Goal: Information Seeking & Learning: Learn about a topic

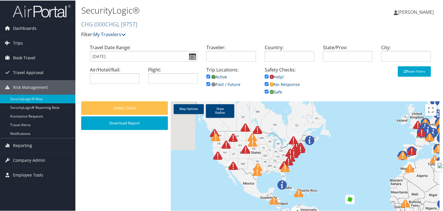
drag, startPoint x: 204, startPoint y: 140, endPoint x: 319, endPoint y: 170, distance: 119.5
click at [319, 170] on div at bounding box center [305, 194] width 268 height 187
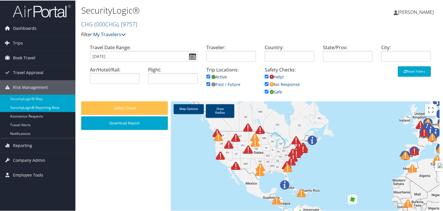
click at [39, 108] on link "SecurityLogic® Reporting beta" at bounding box center [37, 107] width 75 height 9
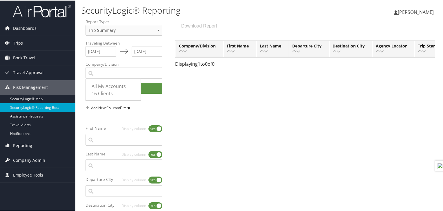
click at [126, 70] on input "All My Accounts 16 Clients 599 9757 405 41448 41913 427 766 490 599 600 760 762…" at bounding box center [114, 73] width 55 height 10
click at [106, 75] on input "All My Accounts 16 Clients 599 9757 405 41448 41913 427 766 490 599 600 760 762…" at bounding box center [114, 73] width 55 height 10
click at [107, 85] on div "All My Accounts" at bounding box center [115, 86] width 46 height 8
click at [107, 78] on input "All My Accounts 16 Clients 599 9757 405 41448 41913 427 766 490 599 600 760 762…" at bounding box center [114, 73] width 55 height 10
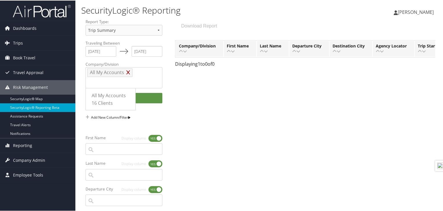
click at [127, 73] on icon at bounding box center [127, 72] width 3 height 5
click at [127, 77] on input "All My Accounts 16 Clients 599 9757 405 41448 41913 427 766 490 599 600 760 762…" at bounding box center [112, 82] width 50 height 10
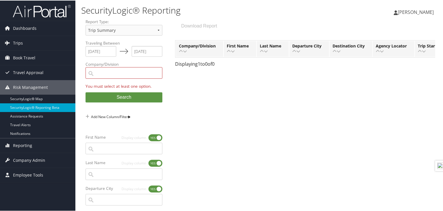
click at [209, 85] on div "Traveling Between 10/13/2025 Press the down arrow key to interact with the cale…" at bounding box center [260, 191] width 358 height 302
click at [134, 31] on select "Trip Summary Trip Details" at bounding box center [123, 29] width 77 height 11
click at [190, 90] on div "Traveling Between 10/13/2025 Press the down arrow key to interact with the cale…" at bounding box center [260, 191] width 358 height 302
click at [122, 73] on input "All My Accounts 16 Clients 599 9757 405 41448 41913 427 766 490 599 600 760 762…" at bounding box center [114, 73] width 55 height 10
click at [91, 75] on input "All My Accounts 16 Clients 599 9757 405 41448 41913 427 766 490 599 600 760 762…" at bounding box center [114, 73] width 55 height 10
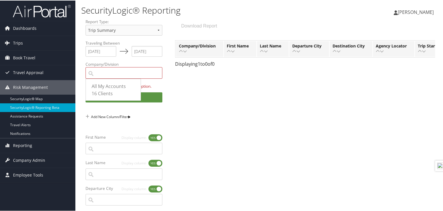
click at [90, 74] on input "All My Accounts 16 Clients 599 9757 405 41448 41913 427 766 490 599 600 760 762…" at bounding box center [114, 73] width 55 height 10
click at [121, 74] on input "All My Accounts 16 Clients 599 9757 405 41448 41913 427 766 490 599 600 760 762…" at bounding box center [114, 73] width 55 height 10
type input "q-=="
click at [99, 74] on input "q-==" at bounding box center [114, 73] width 55 height 10
drag, startPoint x: 107, startPoint y: 73, endPoint x: 46, endPoint y: 63, distance: 61.0
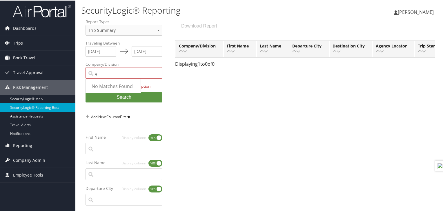
click at [46, 63] on div "Dashboards AirPortal 360™ (Manager) AirPortal 360™ (Agent) My Travel Dashboard …" at bounding box center [222, 170] width 445 height 341
type input "3"
type input "4"
type input "4914"
click at [92, 89] on div "Weatherby (4914)" at bounding box center [115, 86] width 46 height 8
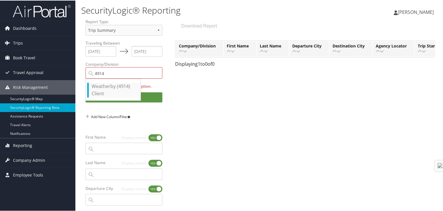
click at [92, 78] on input "4914" at bounding box center [114, 73] width 55 height 10
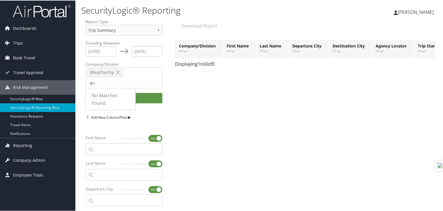
type input "q"
type input "w"
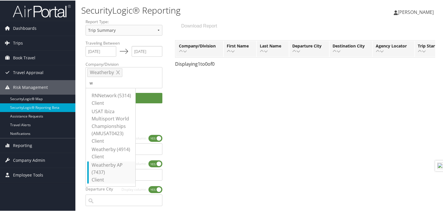
type input "w"
click at [114, 165] on div "Weatherby AP (7437)" at bounding box center [112, 168] width 41 height 15
click at [114, 87] on input "w" at bounding box center [112, 82] width 50 height 10
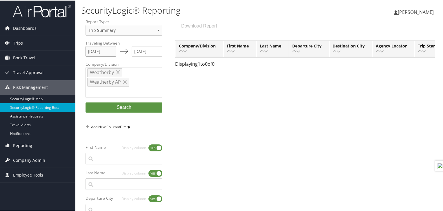
click at [112, 51] on input "[DATE]" at bounding box center [100, 50] width 31 height 11
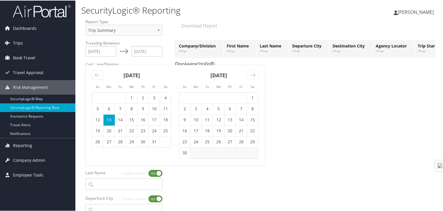
click at [108, 115] on td "13" at bounding box center [108, 119] width 11 height 11
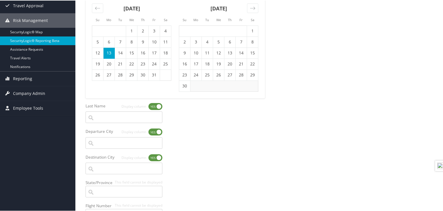
scroll to position [70, 0]
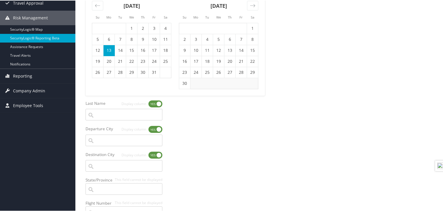
click at [125, 141] on input "search" at bounding box center [114, 140] width 55 height 10
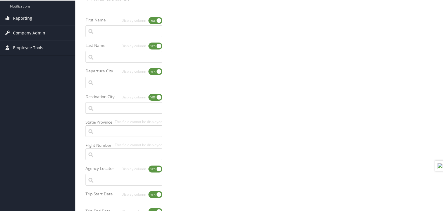
scroll to position [138, 0]
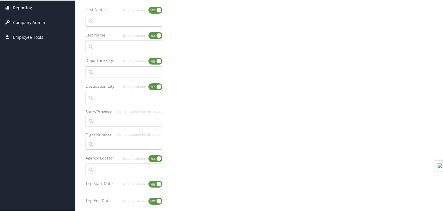
type input "N"
type input "LGA"
click at [105, 86] on div "New York (LGA NY)" at bounding box center [115, 85] width 46 height 8
click at [105, 77] on input "LGA" at bounding box center [114, 72] width 55 height 10
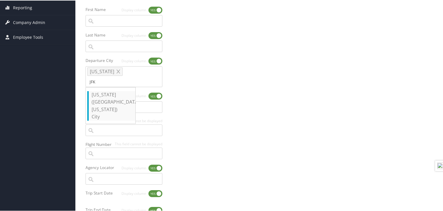
type input "JFK"
click at [106, 93] on div "New York (JFK New York)" at bounding box center [112, 102] width 41 height 22
click at [106, 86] on input "JFK" at bounding box center [112, 81] width 50 height 10
type input "EWR"
click at [106, 93] on div "Newark (EWR NJ)" at bounding box center [112, 98] width 41 height 15
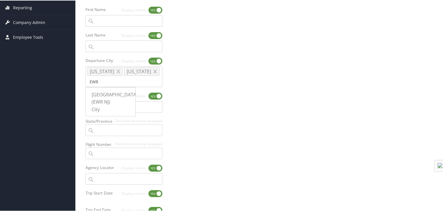
click at [106, 86] on input "EWR" at bounding box center [112, 81] width 50 height 10
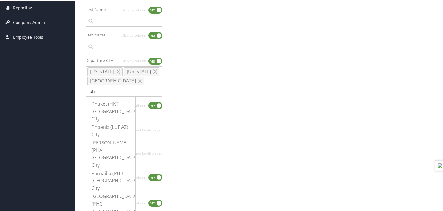
type input "p"
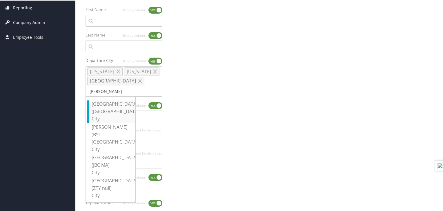
type input "bost"
click at [106, 103] on div "Boston (BOS MA)" at bounding box center [112, 107] width 41 height 15
click at [106, 96] on input "bost" at bounding box center [112, 91] width 50 height 10
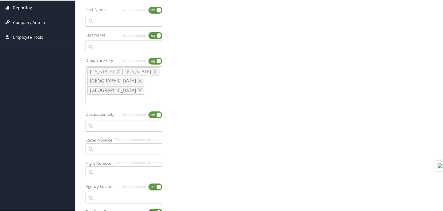
click at [104, 121] on input "search" at bounding box center [114, 126] width 55 height 10
type input "lga"
click at [105, 135] on div "New York (LGA NY)" at bounding box center [115, 139] width 46 height 8
click at [105, 129] on input "lga" at bounding box center [114, 126] width 55 height 10
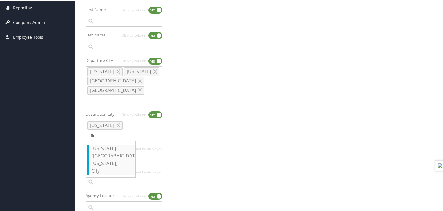
type input "jfk"
click at [107, 145] on div "New York (JFK New York)" at bounding box center [112, 156] width 41 height 22
click at [107, 138] on input "jfk" at bounding box center [112, 135] width 50 height 10
type input "ewr"
click at [107, 145] on div "Newark (EWR NJ)" at bounding box center [112, 152] width 41 height 15
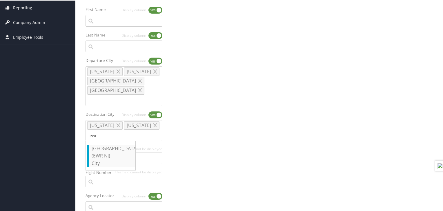
click at [107, 138] on input "ewr" at bounding box center [112, 135] width 50 height 10
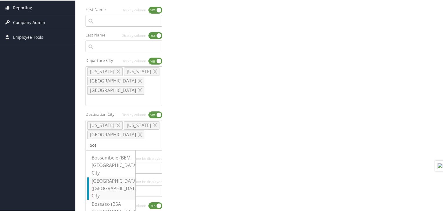
type input "bos"
click at [104, 192] on div "City" at bounding box center [112, 196] width 41 height 8
click at [104, 150] on input "bos" at bounding box center [112, 145] width 50 height 10
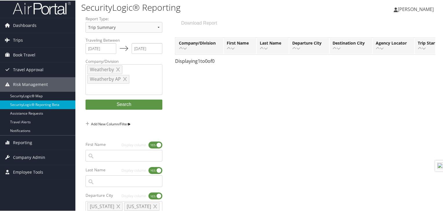
scroll to position [0, 0]
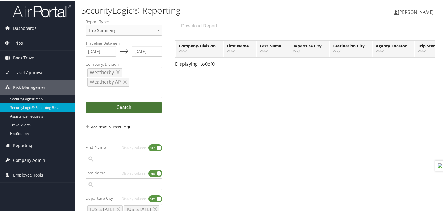
click at [126, 107] on button "Search" at bounding box center [123, 107] width 77 height 10
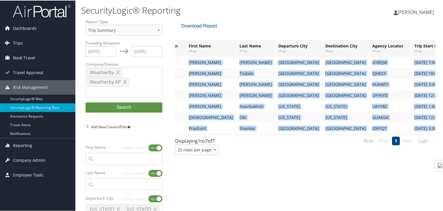
scroll to position [0, 99]
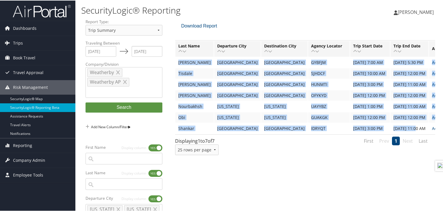
drag, startPoint x: 178, startPoint y: 61, endPoint x: 428, endPoint y: 129, distance: 259.1
click at [428, 129] on tbody "Weatherby Jose Fernandez Boston Boston GYBFJM 6/29/2025 7:00 AM 11/21/2025 5:30…" at bounding box center [265, 95] width 377 height 76
copy tbody "Weatherby Jose Fernandez Boston Boston GYBFJM 6/29/2025 7:00 AM 11/21/2025 5:30…"
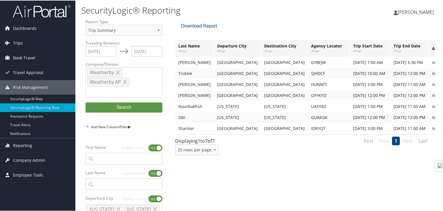
click at [283, 136] on div "Company/Division First Name Last Name Departure City Destination City Agency Lo…" at bounding box center [305, 100] width 268 height 121
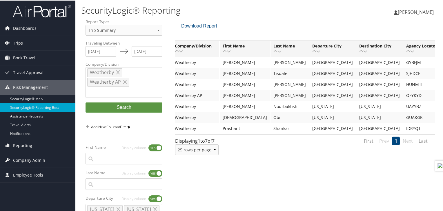
scroll to position [0, 0]
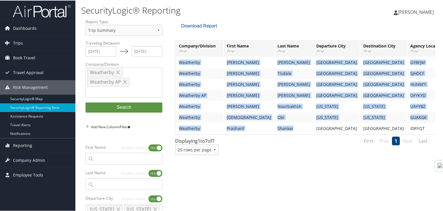
drag, startPoint x: 180, startPoint y: 62, endPoint x: 278, endPoint y: 122, distance: 115.0
click at [278, 122] on tbody "Weatherby Jose Fernandez Boston Boston GYBFJM 6/29/2025 7:00 AM 11/21/2025 5:30…" at bounding box center [364, 95] width 377 height 76
click at [282, 119] on td "Obi" at bounding box center [293, 117] width 38 height 10
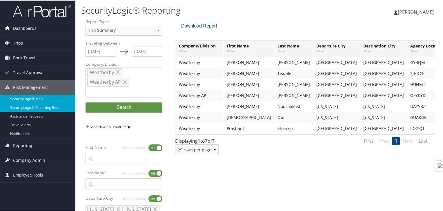
click at [26, 98] on link "SecurityLogic® Map" at bounding box center [37, 98] width 75 height 9
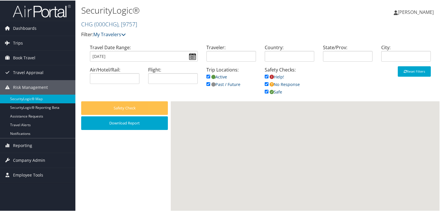
drag, startPoint x: 0, startPoint y: 0, endPoint x: 205, endPoint y: 82, distance: 220.5
click at [205, 82] on div "Trip Locations: Active Past / Future" at bounding box center [231, 80] width 58 height 28
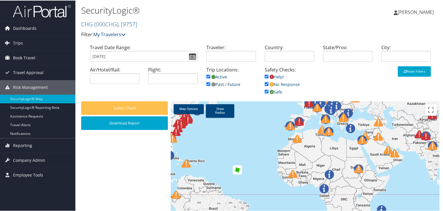
click at [207, 84] on input "checkbox" at bounding box center [208, 84] width 4 height 4
checkbox input "false"
click at [125, 23] on span ", [ 9757 ]" at bounding box center [127, 24] width 19 height 8
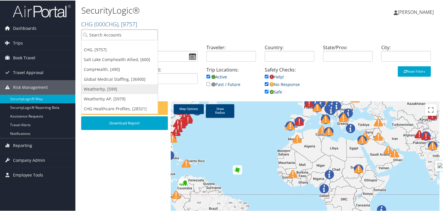
click at [110, 91] on link "Weatherby, [599]" at bounding box center [119, 89] width 76 height 10
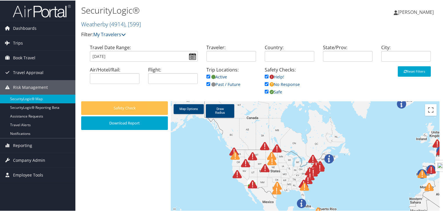
drag, startPoint x: 246, startPoint y: 149, endPoint x: 378, endPoint y: 199, distance: 140.7
click at [378, 199] on div at bounding box center [305, 194] width 268 height 187
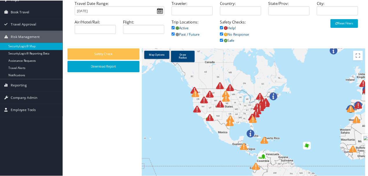
scroll to position [43, 0]
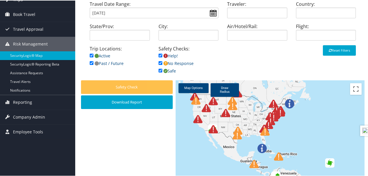
drag, startPoint x: 310, startPoint y: 148, endPoint x: 306, endPoint y: 114, distance: 34.1
click at [306, 114] on div at bounding box center [270, 173] width 189 height 187
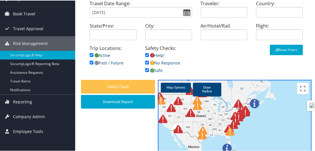
scroll to position [56, 0]
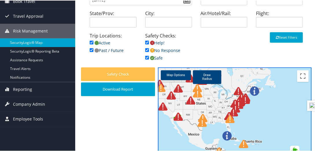
click at [91, 49] on input "checkbox" at bounding box center [92, 50] width 4 height 4
checkbox input "false"
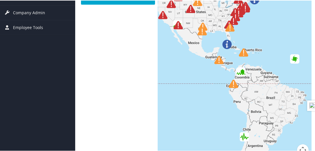
scroll to position [154, 0]
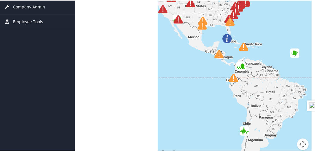
click at [301, 141] on button "Map camera controls" at bounding box center [303, 144] width 12 height 12
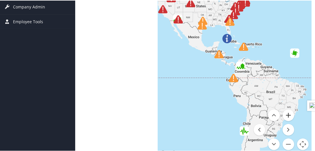
click at [284, 116] on button "Zoom in" at bounding box center [289, 115] width 12 height 12
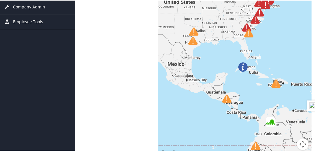
drag, startPoint x: 242, startPoint y: 90, endPoint x: 265, endPoint y: 144, distance: 59.0
click at [265, 144] on div at bounding box center [259, 148] width 16 height 16
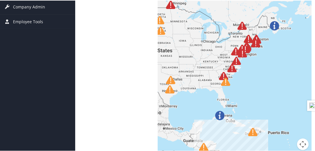
drag, startPoint x: 233, startPoint y: 134, endPoint x: 203, endPoint y: 158, distance: 38.9
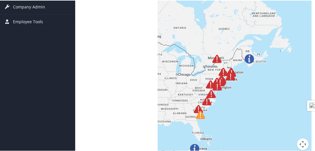
drag, startPoint x: 237, startPoint y: 119, endPoint x: 241, endPoint y: 138, distance: 18.7
click at [241, 138] on div at bounding box center [235, 63] width 154 height 187
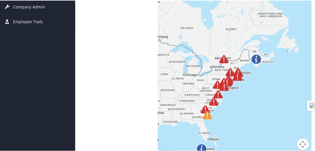
click at [300, 145] on button "Map camera controls" at bounding box center [303, 144] width 12 height 12
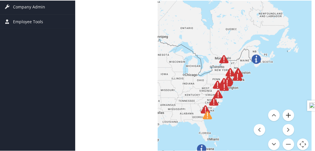
click at [285, 116] on button "Zoom in" at bounding box center [289, 115] width 12 height 12
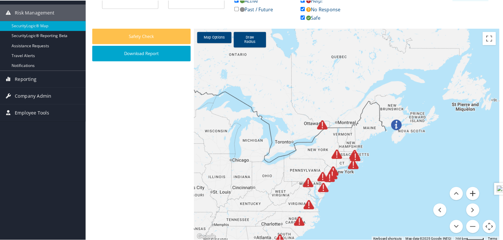
scroll to position [48, 0]
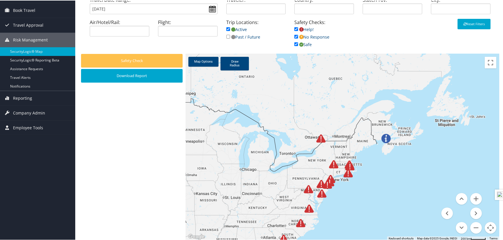
drag, startPoint x: 293, startPoint y: 0, endPoint x: 396, endPoint y: 45, distance: 112.3
click at [396, 45] on div "Travel Date Range: 10/13/2025 Traveler: Country: State/Prov: City: Air/Hotel/Ra…" at bounding box center [290, 24] width 419 height 57
click at [236, 64] on link "Draw Radius" at bounding box center [235, 63] width 28 height 14
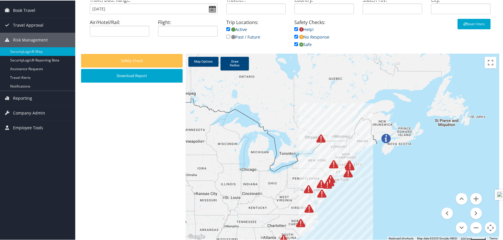
drag, startPoint x: 339, startPoint y: 173, endPoint x: 350, endPoint y: 191, distance: 20.7
drag, startPoint x: 342, startPoint y: 176, endPoint x: 342, endPoint y: 181, distance: 5.2
click at [342, 181] on div at bounding box center [343, 146] width 314 height 187
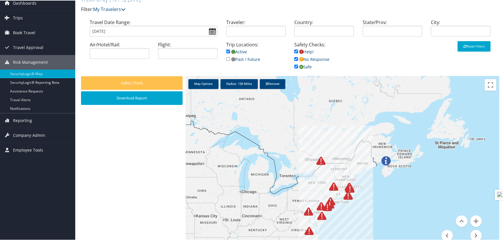
scroll to position [0, 0]
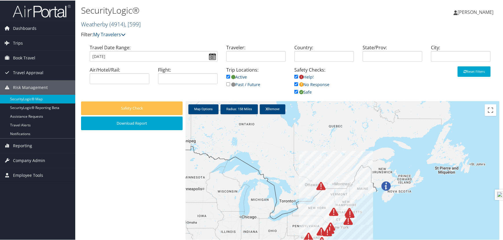
click at [129, 23] on span ", [ 599 ]" at bounding box center [133, 24] width 16 height 8
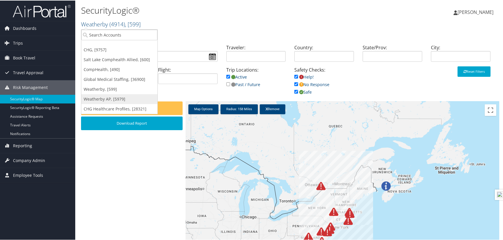
click at [116, 98] on link "Weatherby AP, [5979]" at bounding box center [119, 99] width 76 height 10
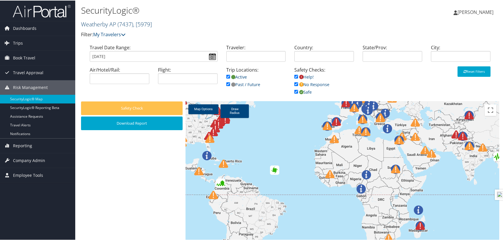
click at [141, 24] on span ", [ 5979 ]" at bounding box center [142, 24] width 19 height 8
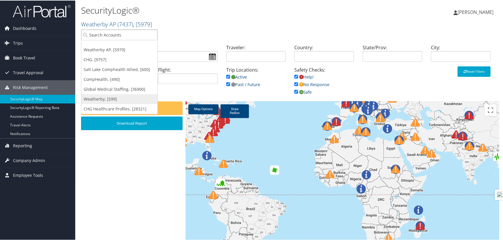
click at [112, 102] on link "Weatherby, [599]" at bounding box center [119, 99] width 76 height 10
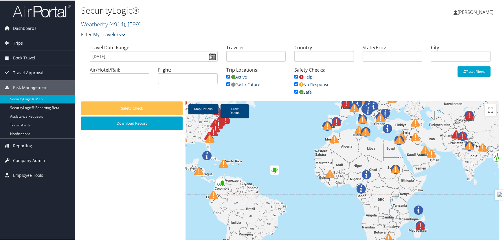
click at [228, 84] on input "checkbox" at bounding box center [228, 84] width 4 height 4
checkbox input "false"
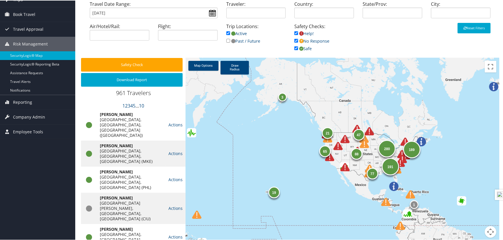
scroll to position [48, 0]
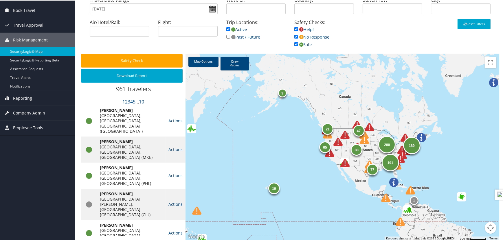
click at [489, 231] on button "Map camera controls" at bounding box center [491, 227] width 12 height 12
click at [474, 201] on button "Zoom in" at bounding box center [477, 198] width 12 height 12
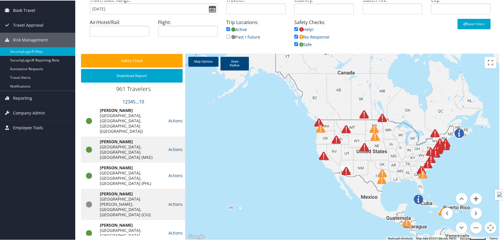
click at [474, 201] on button "Zoom in" at bounding box center [477, 198] width 12 height 12
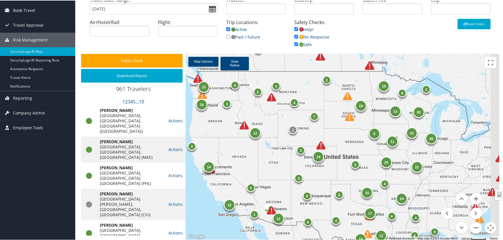
drag, startPoint x: 424, startPoint y: 179, endPoint x: 237, endPoint y: 168, distance: 187.7
click at [238, 168] on div "18 49 3 24 22 2 8 12 12 25 6 15 14 30 15 10 24 11 6 14 19 7 2 6 5 4 10 4 9 1 12…" at bounding box center [343, 146] width 314 height 187
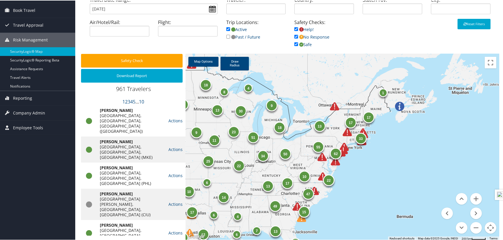
drag, startPoint x: 416, startPoint y: 178, endPoint x: 345, endPoint y: 189, distance: 72.1
click at [345, 189] on div "18 51 3 24 22 2 8 12 12 25 6 15 14 30 15 10 24 11 6 14 19 7 4 6 7 4 10 4 9 1 12…" at bounding box center [343, 146] width 314 height 187
click at [476, 198] on button "Zoom in" at bounding box center [477, 198] width 12 height 12
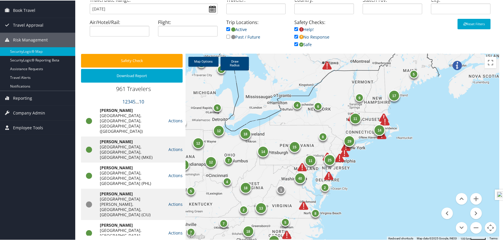
click at [354, 120] on div "11" at bounding box center [356, 118] width 12 height 12
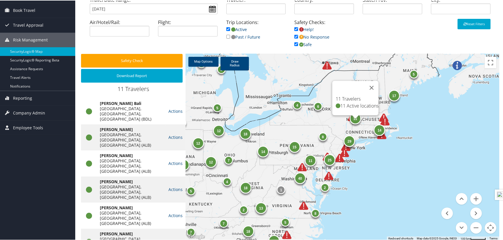
drag, startPoint x: 295, startPoint y: 28, endPoint x: 295, endPoint y: 32, distance: 3.8
click at [295, 28] on input "checkbox" at bounding box center [297, 29] width 4 height 4
checkbox input "false"
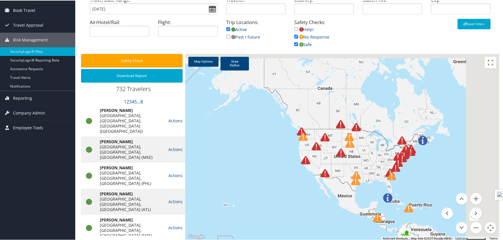
click at [295, 36] on input "checkbox" at bounding box center [297, 36] width 4 height 4
checkbox input "false"
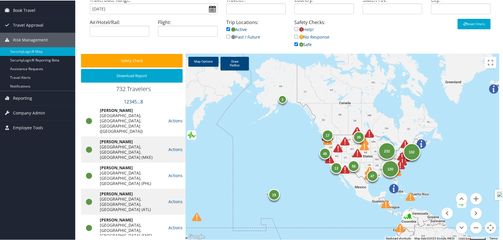
click at [295, 43] on input "checkbox" at bounding box center [297, 44] width 4 height 4
checkbox input "false"
click at [476, 200] on button "Zoom in" at bounding box center [477, 198] width 12 height 12
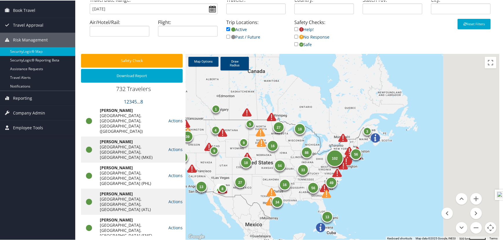
drag, startPoint x: 439, startPoint y: 109, endPoint x: 300, endPoint y: 103, distance: 139.5
click at [300, 103] on div "88 102 56 19 27 12 56 39 5 27 34 9 54 13 13 33 18 9 18 49 1 3 16 4 8 16 3" at bounding box center [343, 146] width 314 height 187
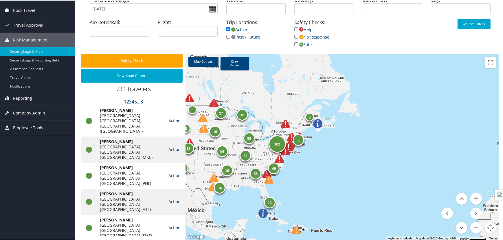
click at [473, 198] on button "Zoom in" at bounding box center [477, 198] width 12 height 12
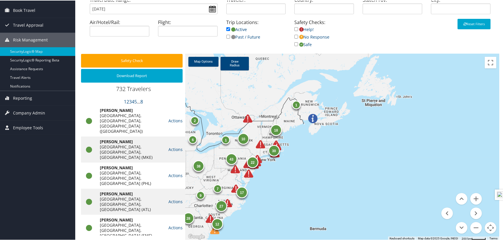
drag, startPoint x: 354, startPoint y: 169, endPoint x: 374, endPoint y: 187, distance: 27.3
click at [374, 187] on div "43 30 38 6 28 12 27 4 13 17 22 18 10 9 7 1 2 1" at bounding box center [343, 146] width 314 height 187
click at [230, 65] on link "Draw Radius" at bounding box center [235, 63] width 28 height 14
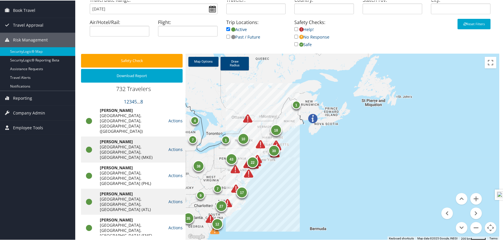
drag, startPoint x: 262, startPoint y: 156, endPoint x: 279, endPoint y: 163, distance: 17.6
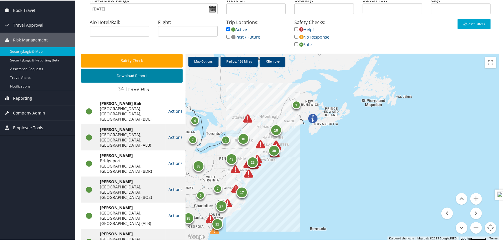
click at [127, 78] on button "Download Report" at bounding box center [132, 75] width 102 height 14
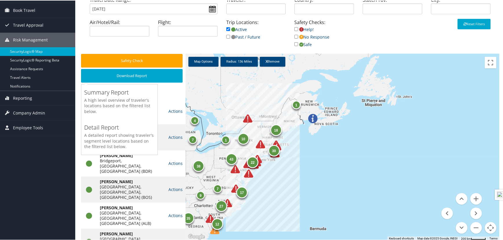
drag, startPoint x: 418, startPoint y: 151, endPoint x: 430, endPoint y: 154, distance: 11.5
click at [418, 151] on div "43 30 38 7 35 12 27 4 13 17 22 18 10 9 7 1 4 1 10 19 3 3 1" at bounding box center [343, 146] width 314 height 187
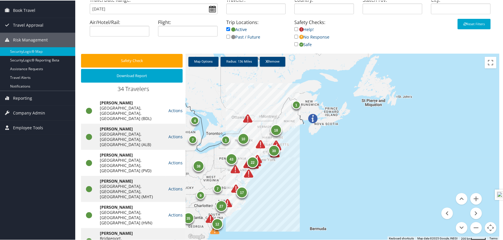
scroll to position [390, 0]
